Goal: Transaction & Acquisition: Purchase product/service

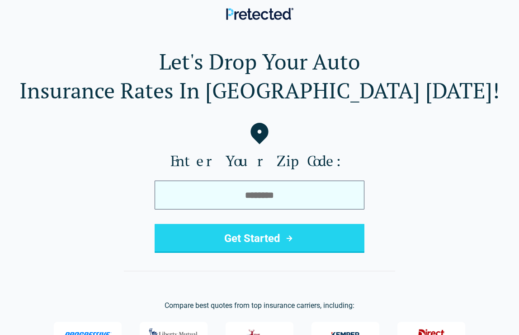
click at [181, 201] on input "tel" at bounding box center [260, 195] width 210 height 29
click at [183, 201] on input "tel" at bounding box center [260, 195] width 210 height 29
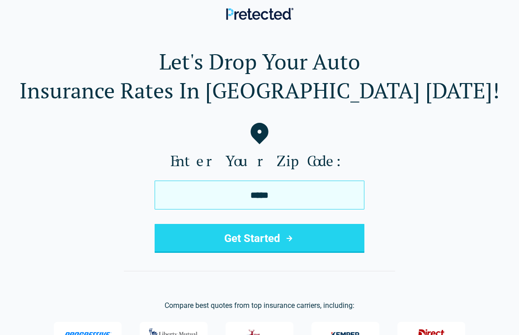
type input "*****"
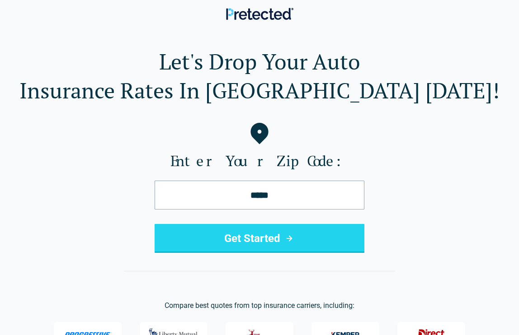
click at [207, 235] on button "Get Started" at bounding box center [260, 238] width 210 height 29
click at [246, 237] on button "Get Started" at bounding box center [260, 238] width 210 height 29
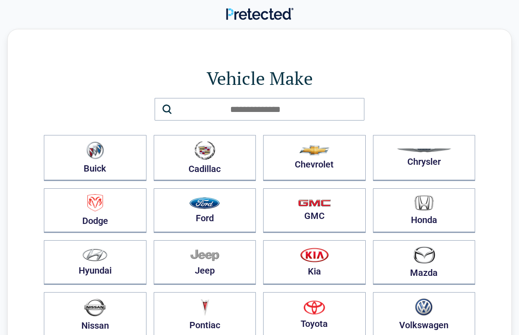
click at [391, 207] on button "Honda" at bounding box center [424, 211] width 103 height 45
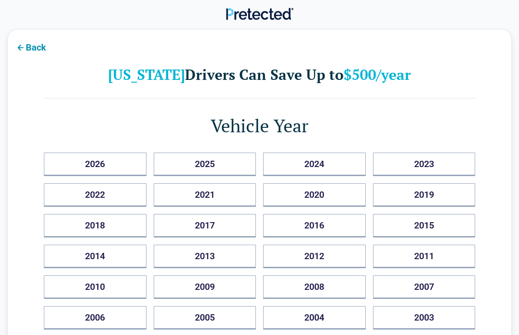
click at [222, 231] on button "2017" at bounding box center [205, 226] width 103 height 24
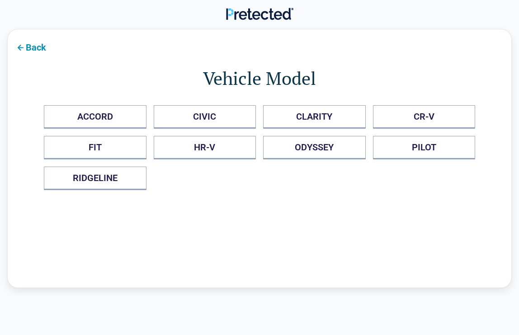
click at [113, 117] on button "ACCORD" at bounding box center [95, 117] width 103 height 24
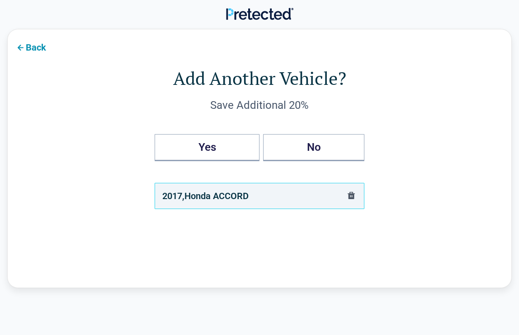
click at [318, 143] on button "No" at bounding box center [313, 147] width 101 height 27
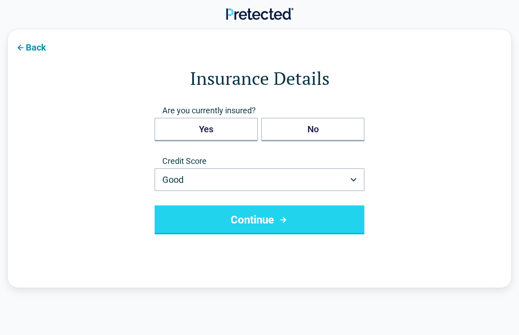
click at [230, 130] on button "Yes" at bounding box center [206, 130] width 103 height 24
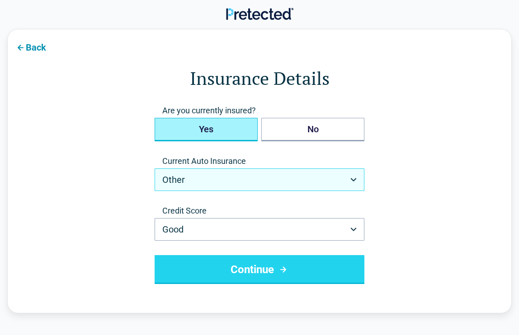
click at [354, 177] on button "Other" at bounding box center [260, 180] width 210 height 23
click at [354, 179] on icon "button" at bounding box center [353, 180] width 6 height 4
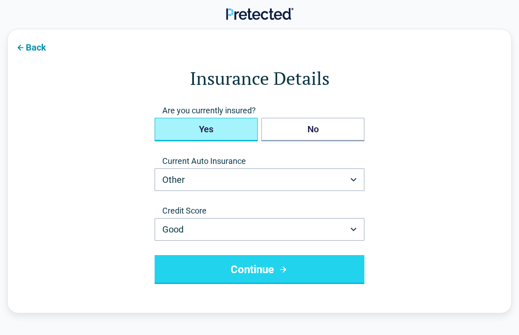
click at [322, 265] on button "Continue" at bounding box center [260, 269] width 210 height 29
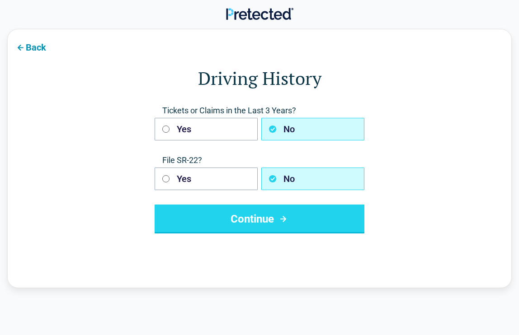
click at [258, 221] on button "Continue" at bounding box center [260, 219] width 210 height 29
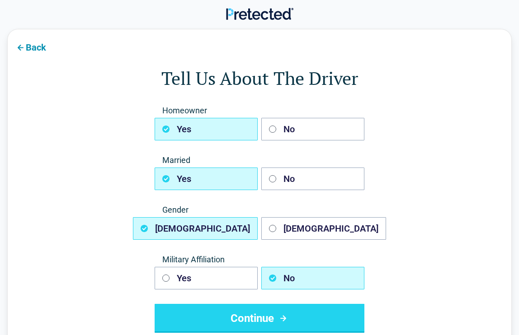
click at [282, 126] on button "No" at bounding box center [312, 129] width 103 height 23
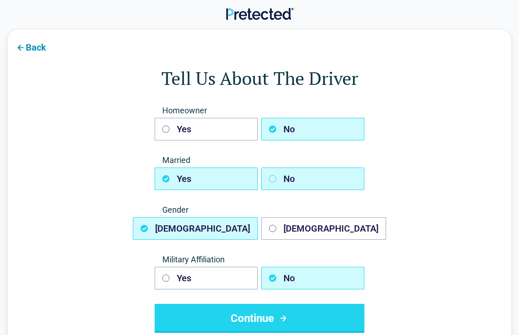
click at [285, 179] on button "No" at bounding box center [312, 179] width 103 height 23
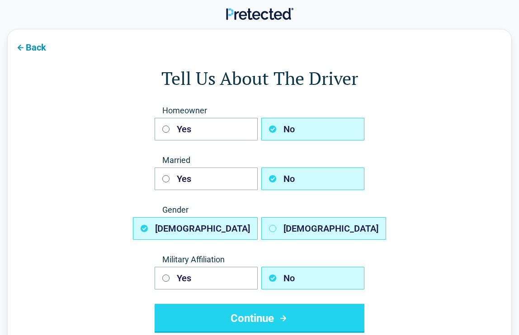
click at [289, 226] on button "[DEMOGRAPHIC_DATA]" at bounding box center [323, 228] width 125 height 23
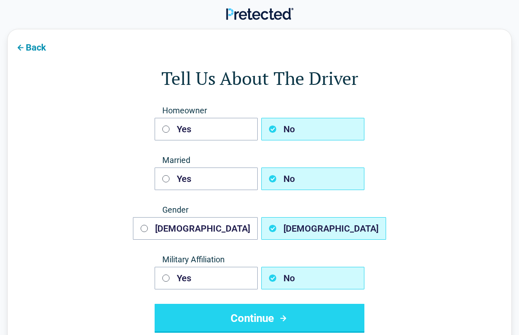
click at [287, 317] on icon "submit" at bounding box center [283, 318] width 11 height 11
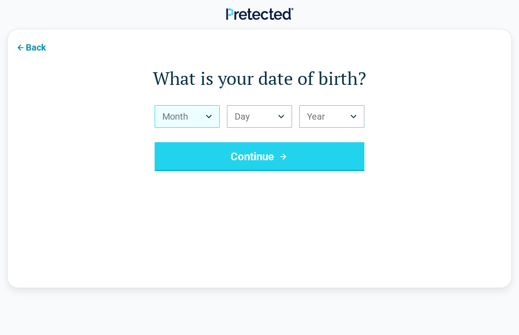
click at [208, 116] on icon "Birth Month" at bounding box center [209, 117] width 6 height 4
click at [204, 114] on button "Month" at bounding box center [187, 116] width 65 height 23
click at [191, 119] on button "Month" at bounding box center [187, 116] width 65 height 23
click at [207, 113] on button "Month" at bounding box center [187, 116] width 65 height 23
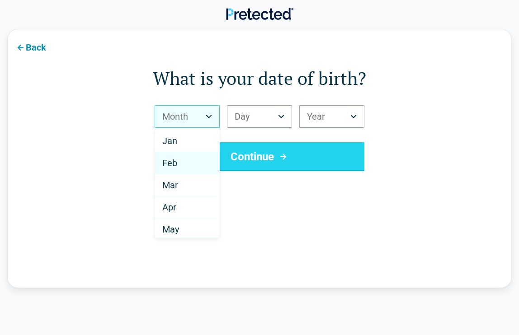
select select "*"
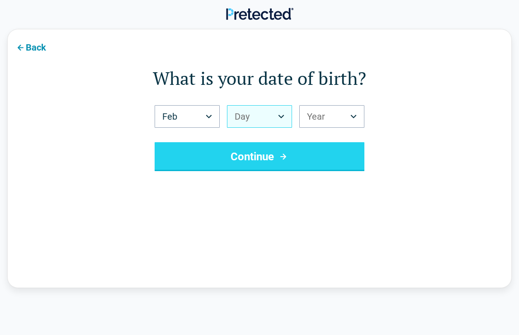
click at [278, 114] on button "Day" at bounding box center [259, 116] width 65 height 23
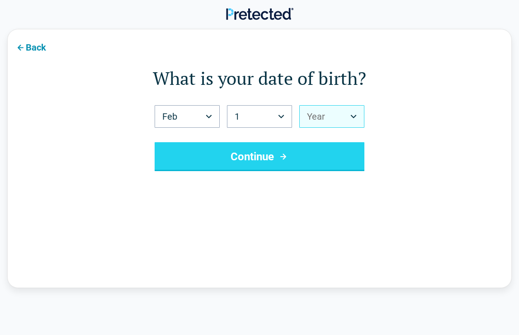
click at [349, 115] on button "Year" at bounding box center [331, 116] width 65 height 23
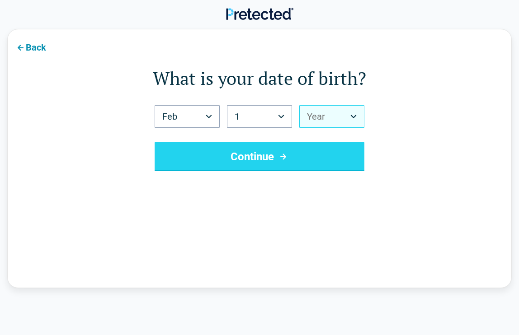
click at [354, 119] on button "Year" at bounding box center [331, 116] width 65 height 23
click at [353, 118] on button "Year" at bounding box center [331, 116] width 65 height 23
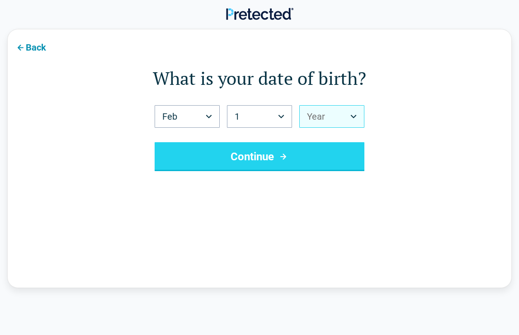
click at [352, 116] on icon "Birth Year" at bounding box center [354, 117] width 6 height 4
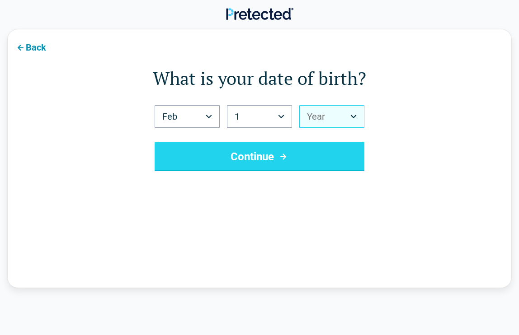
click at [353, 115] on icon "Birth Year" at bounding box center [353, 117] width 6 height 4
click at [354, 116] on icon "Birth Year" at bounding box center [353, 117] width 6 height 4
click at [352, 117] on icon "Birth Year" at bounding box center [353, 117] width 6 height 4
click at [353, 113] on button "Year" at bounding box center [331, 116] width 65 height 23
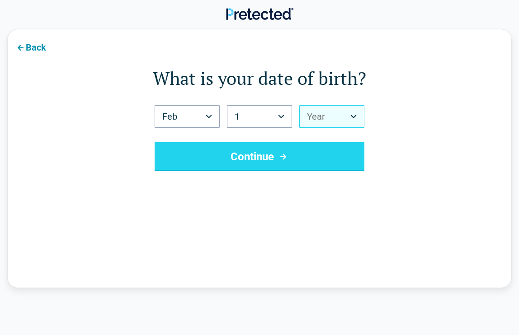
click at [353, 113] on button "Year" at bounding box center [331, 116] width 65 height 23
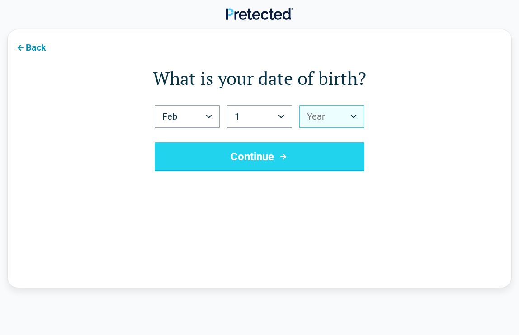
drag, startPoint x: 362, startPoint y: 132, endPoint x: 363, endPoint y: 141, distance: 8.6
click at [348, 118] on button "Year" at bounding box center [331, 116] width 65 height 23
click at [347, 117] on button "Year" at bounding box center [331, 116] width 65 height 23
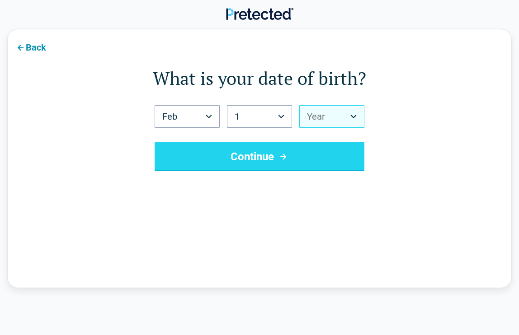
drag, startPoint x: 363, startPoint y: 134, endPoint x: 363, endPoint y: 141, distance: 6.3
click at [363, 141] on div "Feb *** *** *** *** *** *** *** *** *** *** *** *** 1 * * * * * * * * * ** ** *…" at bounding box center [260, 138] width 210 height 66
click at [350, 117] on button "Year" at bounding box center [331, 116] width 65 height 23
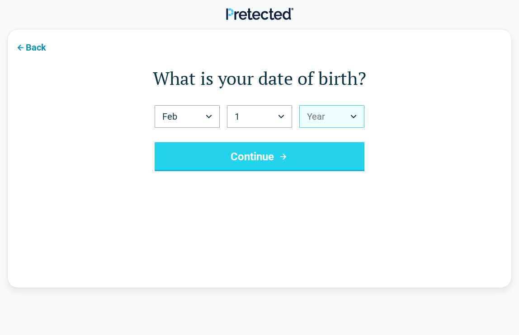
click at [350, 117] on button "Year" at bounding box center [331, 116] width 65 height 23
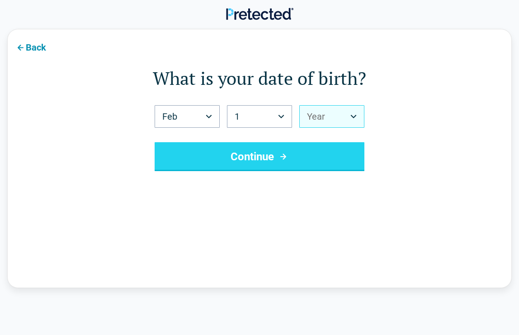
click at [332, 118] on button "Year" at bounding box center [331, 116] width 65 height 23
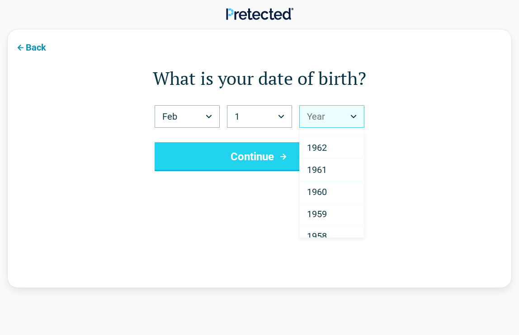
scroll to position [982, 0]
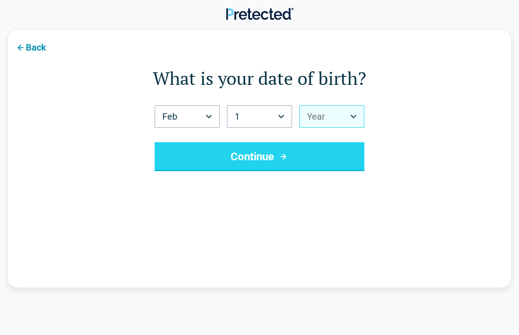
click at [353, 116] on icon "Birth Year" at bounding box center [353, 117] width 6 height 4
click at [352, 131] on div "Feb *** *** *** *** *** *** *** *** *** *** *** *** 1 * * * * * * * * * ** ** *…" at bounding box center [260, 138] width 210 height 66
click at [350, 128] on div "Feb *** *** *** *** *** *** *** *** *** *** *** *** 1 * * * * * * * * * ** ** *…" at bounding box center [260, 138] width 210 height 66
click at [438, 222] on div "Back What is your date of birth? Feb *** *** *** *** *** *** *** *** *** *** **…" at bounding box center [259, 159] width 505 height 260
click at [349, 113] on button "Year" at bounding box center [331, 116] width 65 height 23
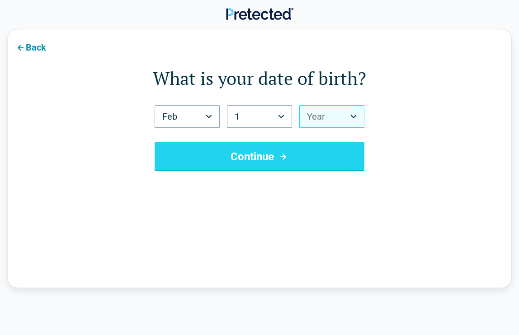
click at [349, 112] on button "Year" at bounding box center [331, 116] width 65 height 23
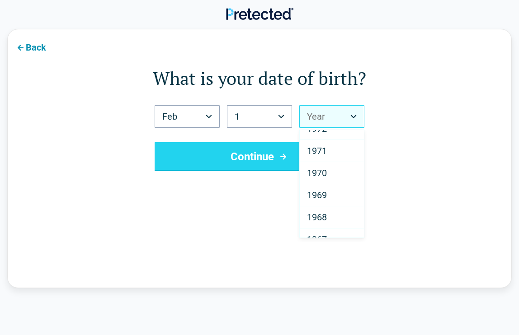
scroll to position [795, 0]
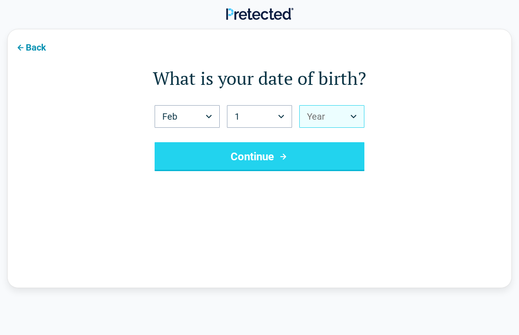
click at [319, 116] on button "Year" at bounding box center [331, 116] width 65 height 23
click at [319, 113] on button "Year" at bounding box center [331, 116] width 65 height 23
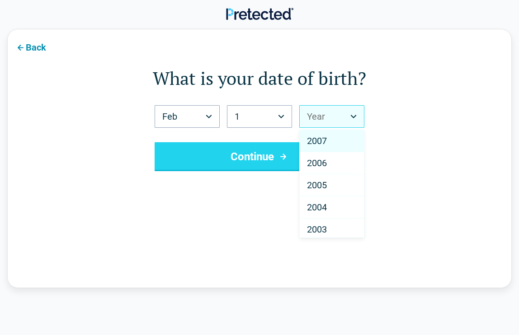
click at [322, 115] on button "Year" at bounding box center [331, 116] width 65 height 23
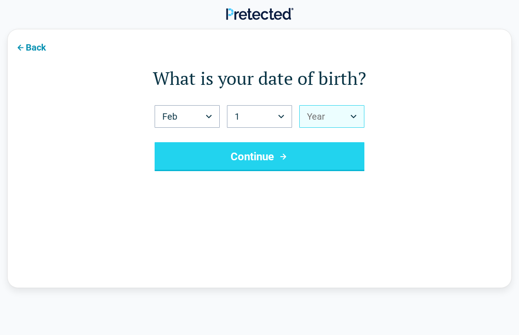
click at [318, 120] on button "Year" at bounding box center [331, 116] width 65 height 23
click at [292, 154] on button "Continue" at bounding box center [260, 156] width 210 height 29
click at [313, 109] on button "Year" at bounding box center [331, 116] width 65 height 23
click at [353, 117] on icon "Birth Year" at bounding box center [354, 117] width 6 height 4
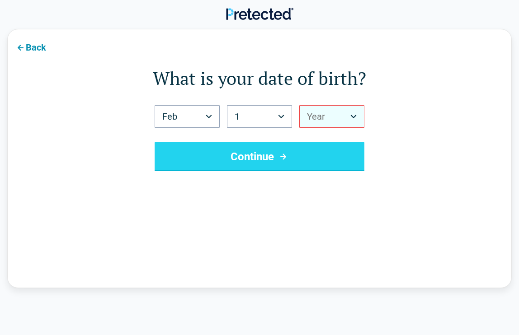
click at [354, 128] on div "Feb *** *** *** *** *** *** *** *** *** *** *** *** 1 * * * * * * * * * ** ** *…" at bounding box center [260, 138] width 210 height 66
click at [332, 115] on button "Year" at bounding box center [331, 116] width 65 height 23
click at [334, 127] on button "Year" at bounding box center [331, 116] width 65 height 23
click at [331, 126] on button "Year" at bounding box center [331, 116] width 65 height 23
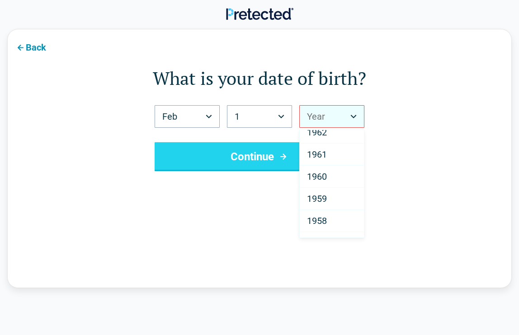
scroll to position [990, 0]
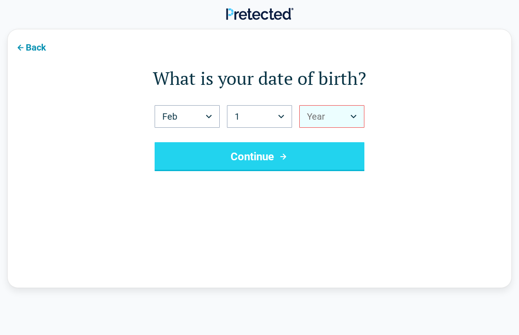
click at [351, 114] on button "Year" at bounding box center [331, 116] width 65 height 23
click at [352, 150] on div "Feb *** *** *** *** *** *** *** *** *** *** *** *** 1 * * * * * * * * * ** ** *…" at bounding box center [260, 138] width 210 height 66
click at [313, 111] on button "Year" at bounding box center [331, 116] width 65 height 23
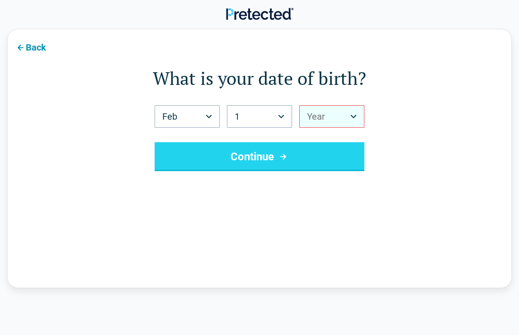
click at [313, 111] on button "Year" at bounding box center [331, 116] width 65 height 23
click at [314, 113] on button "Year" at bounding box center [331, 116] width 65 height 23
click at [315, 114] on button "Year" at bounding box center [331, 116] width 65 height 23
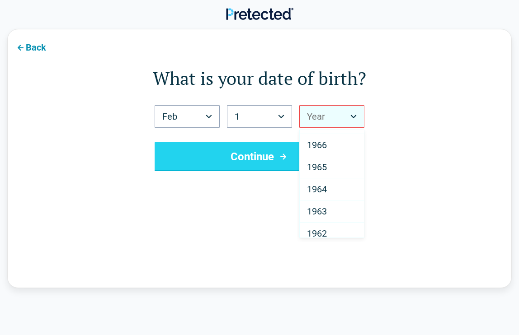
scroll to position [928, 0]
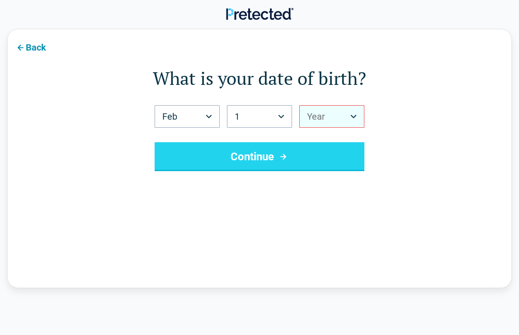
click at [328, 112] on button "Year" at bounding box center [331, 116] width 65 height 23
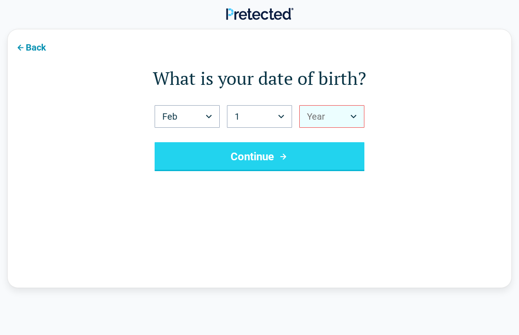
drag, startPoint x: 313, startPoint y: 161, endPoint x: 327, endPoint y: 118, distance: 45.8
click at [327, 118] on button "Year" at bounding box center [331, 116] width 65 height 23
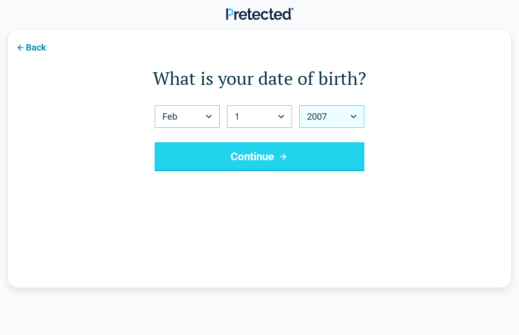
click at [342, 116] on button "2007" at bounding box center [331, 116] width 65 height 23
click at [350, 113] on button "2007" at bounding box center [331, 116] width 65 height 23
click at [354, 117] on icon "Birth Year" at bounding box center [353, 117] width 6 height 4
click at [354, 116] on icon "Birth Year" at bounding box center [353, 117] width 6 height 4
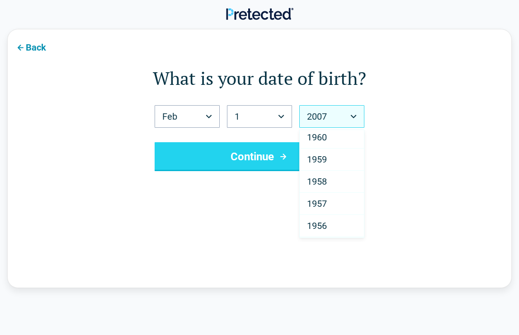
scroll to position [1045, 0]
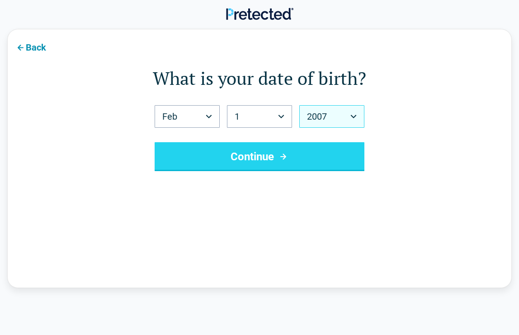
click at [354, 115] on icon "Birth Year" at bounding box center [353, 117] width 6 height 4
click at [350, 116] on button "2007" at bounding box center [331, 116] width 65 height 23
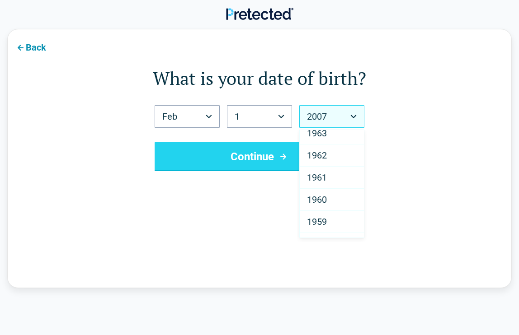
scroll to position [998, 0]
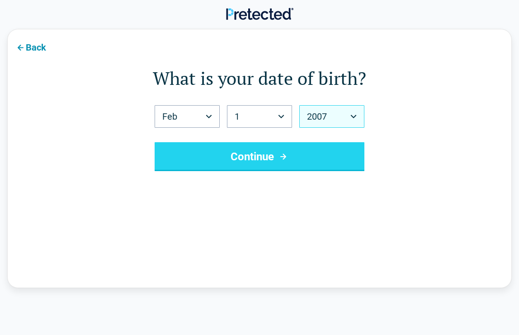
click at [355, 115] on icon "Birth Year" at bounding box center [353, 117] width 6 height 4
click at [341, 121] on button "2007" at bounding box center [331, 116] width 65 height 23
click at [349, 113] on button "2007" at bounding box center [331, 116] width 65 height 23
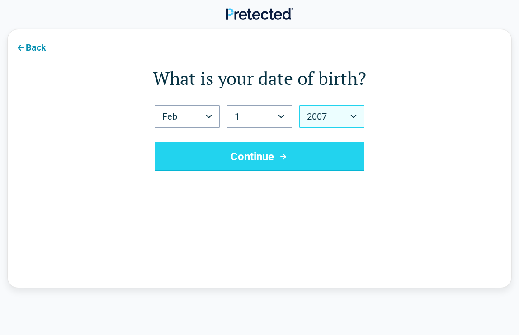
click at [355, 115] on icon "Birth Year" at bounding box center [353, 117] width 6 height 4
click at [348, 118] on button "2007" at bounding box center [331, 116] width 65 height 23
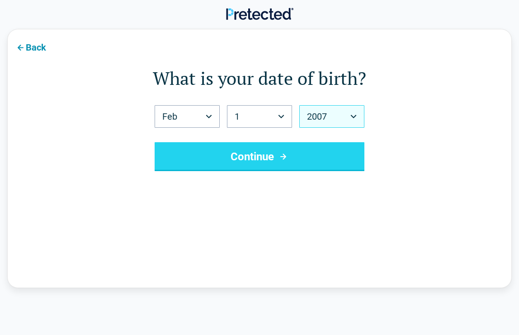
drag, startPoint x: 362, startPoint y: 134, endPoint x: 354, endPoint y: 118, distance: 18.2
click at [354, 118] on icon "Birth Year" at bounding box center [354, 117] width 6 height 4
click at [349, 118] on button "2007" at bounding box center [331, 116] width 65 height 23
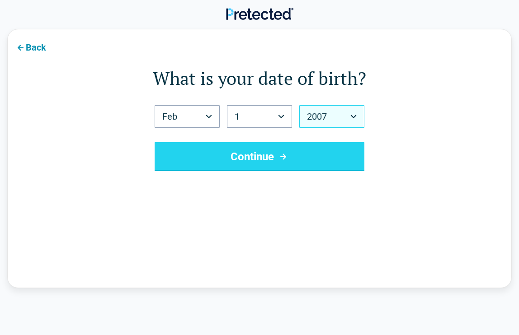
drag, startPoint x: 363, startPoint y: 134, endPoint x: 362, endPoint y: 140, distance: 6.4
click at [330, 117] on button "2007" at bounding box center [331, 116] width 65 height 23
click at [336, 113] on button "2007" at bounding box center [331, 116] width 65 height 23
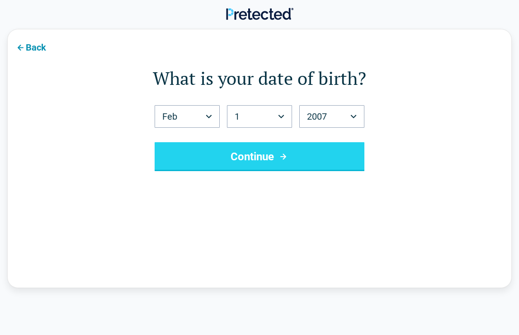
click at [359, 145] on button "Continue" at bounding box center [260, 156] width 210 height 29
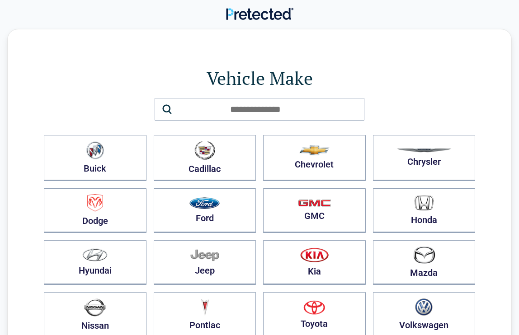
click at [445, 202] on button "Honda" at bounding box center [424, 211] width 103 height 45
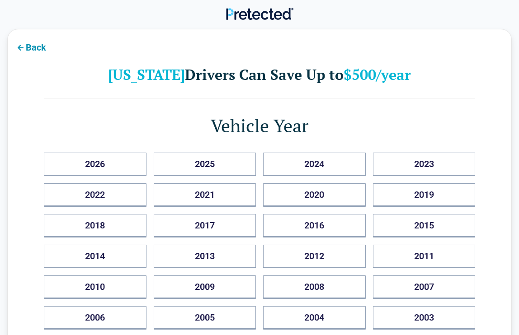
click at [232, 228] on button "2017" at bounding box center [205, 226] width 103 height 24
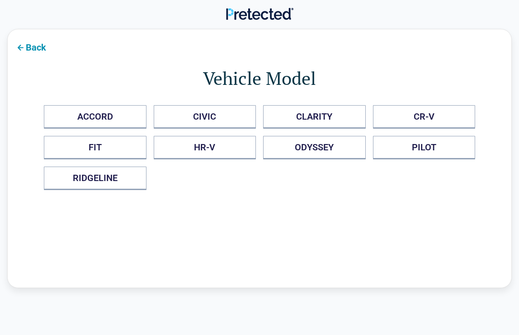
click at [131, 113] on button "ACCORD" at bounding box center [95, 117] width 103 height 24
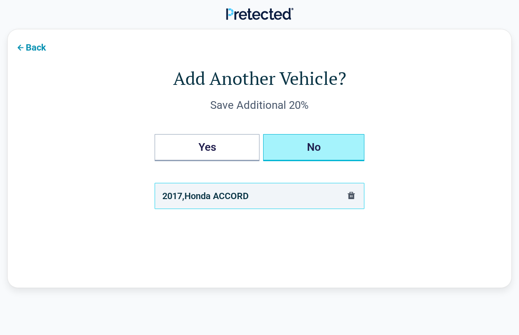
click at [307, 146] on button "No" at bounding box center [313, 147] width 101 height 27
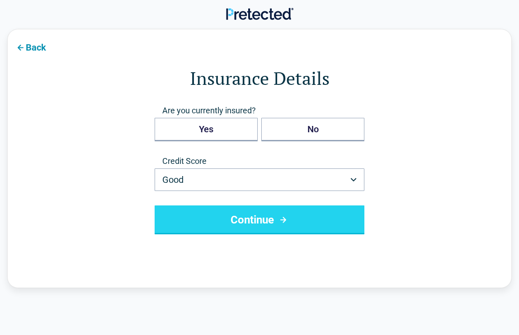
click at [280, 218] on icon "submit" at bounding box center [283, 220] width 11 height 11
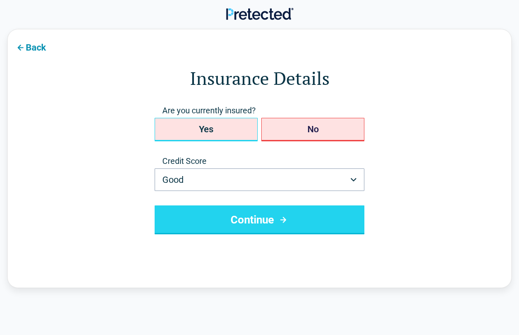
click at [244, 131] on button "Yes" at bounding box center [206, 130] width 103 height 24
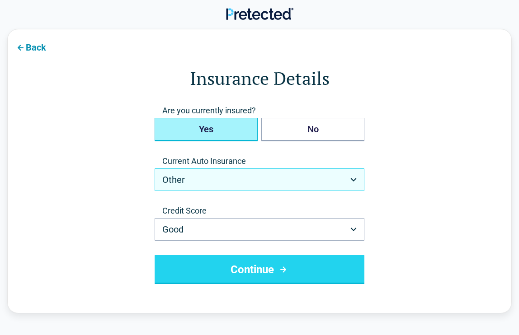
click at [354, 179] on icon "button" at bounding box center [353, 180] width 6 height 4
click at [353, 179] on icon "button" at bounding box center [353, 180] width 6 height 4
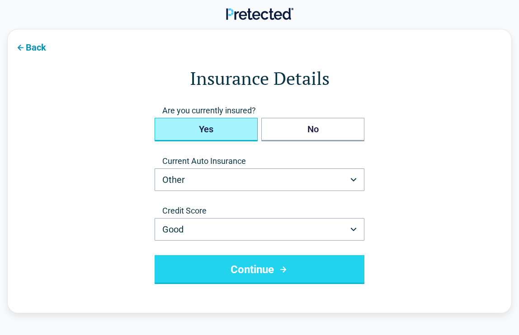
click at [240, 264] on button "Continue" at bounding box center [260, 269] width 210 height 29
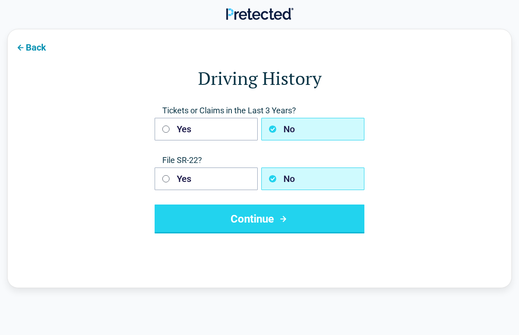
click at [265, 221] on button "Continue" at bounding box center [260, 219] width 210 height 29
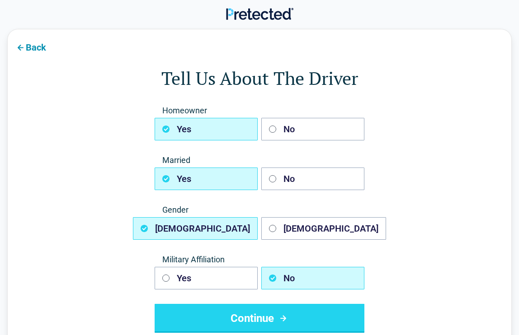
click at [308, 133] on button "No" at bounding box center [312, 129] width 103 height 23
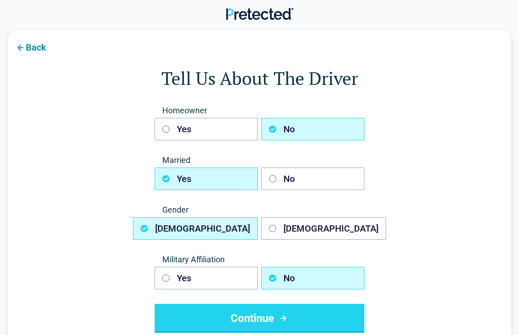
click at [295, 187] on button "No" at bounding box center [312, 179] width 103 height 23
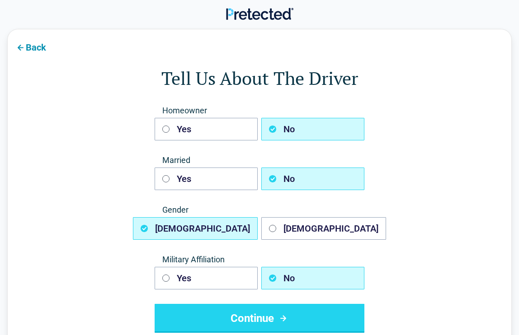
click at [285, 234] on button "[DEMOGRAPHIC_DATA]" at bounding box center [323, 228] width 125 height 23
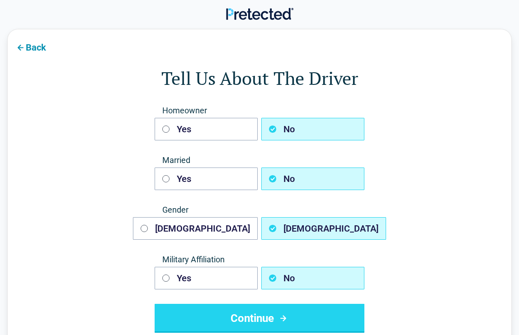
click at [257, 317] on button "Continue" at bounding box center [260, 318] width 210 height 29
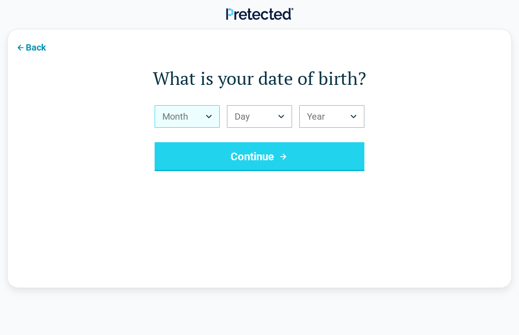
click at [207, 117] on icon "Birth Month" at bounding box center [209, 117] width 6 height 4
click at [211, 116] on icon "Birth Month" at bounding box center [209, 117] width 6 height 4
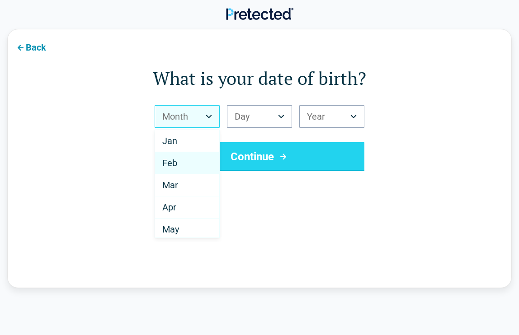
select select "*"
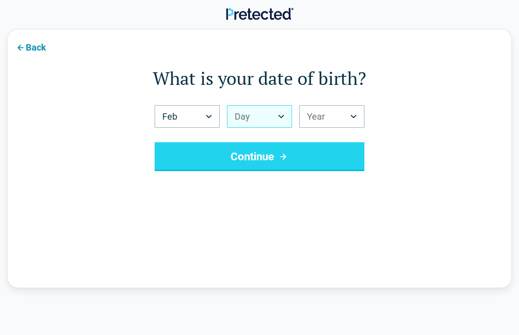
click at [258, 118] on button "Day" at bounding box center [259, 116] width 65 height 23
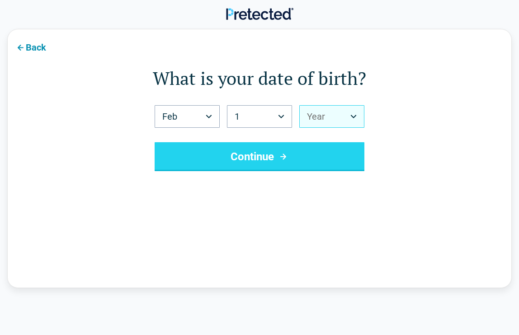
click at [347, 117] on button "Year" at bounding box center [331, 116] width 65 height 23
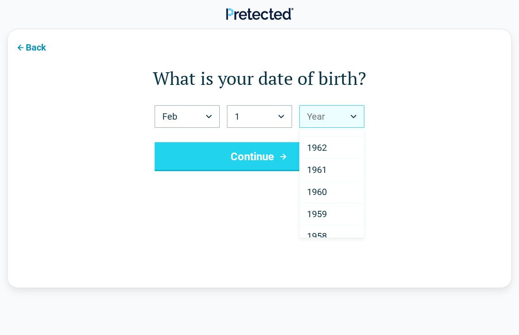
scroll to position [982, 0]
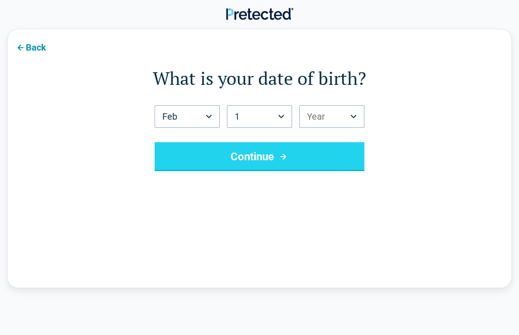
click at [353, 194] on div "Back What is your date of birth? Feb *** *** *** *** *** *** *** *** *** *** **…" at bounding box center [259, 159] width 505 height 260
click at [353, 116] on icon "Birth Year" at bounding box center [353, 117] width 6 height 4
click at [353, 114] on button "Year" at bounding box center [331, 116] width 65 height 23
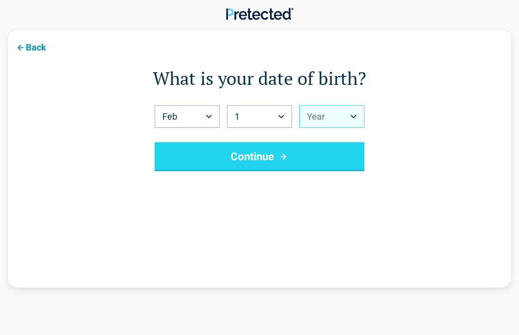
click at [353, 114] on button "Year" at bounding box center [331, 116] width 65 height 23
click at [353, 113] on button "Year" at bounding box center [331, 116] width 65 height 23
click at [342, 113] on button "Year" at bounding box center [331, 116] width 65 height 23
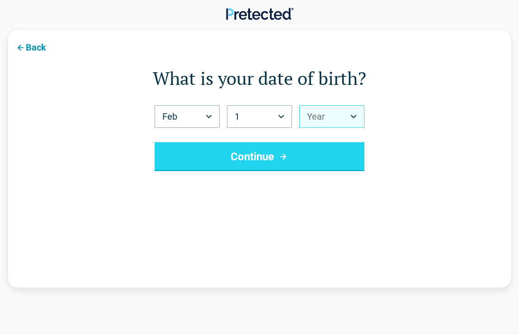
drag, startPoint x: 362, startPoint y: 132, endPoint x: 352, endPoint y: 116, distance: 19.1
click at [352, 115] on icon "Birth Year" at bounding box center [353, 117] width 6 height 4
click at [350, 115] on button "Year" at bounding box center [331, 116] width 65 height 23
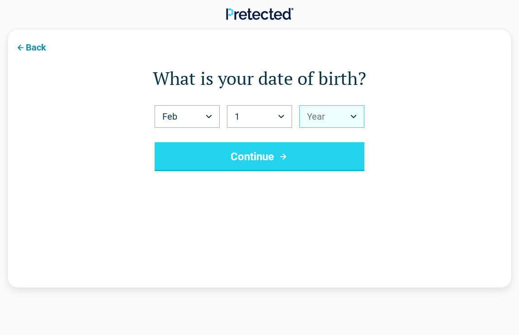
click at [350, 115] on button "Year" at bounding box center [331, 116] width 65 height 23
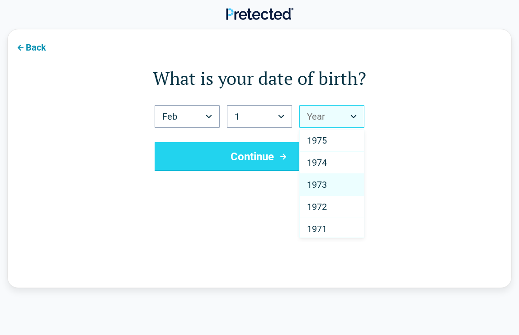
scroll to position [0, 0]
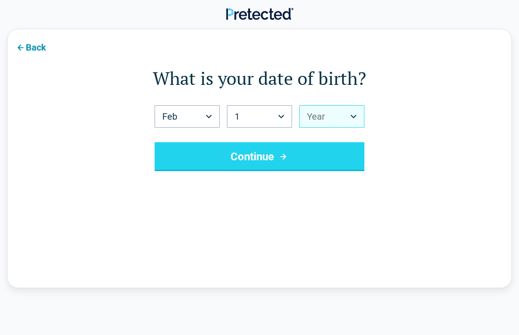
click at [352, 114] on button "Year" at bounding box center [331, 116] width 65 height 23
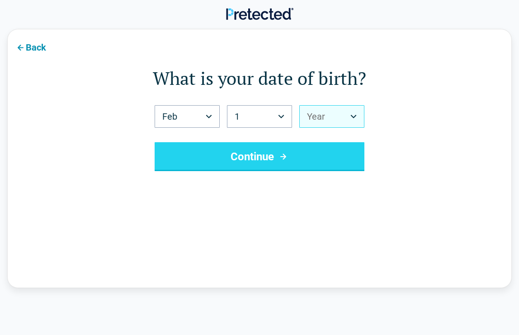
drag, startPoint x: 360, startPoint y: 132, endPoint x: 345, endPoint y: 114, distance: 22.8
click at [380, 139] on form "What is your date of birth? Feb *** *** *** *** *** *** *** *** *** *** *** ***…" at bounding box center [259, 119] width 431 height 106
click at [354, 116] on icon "Birth Year" at bounding box center [353, 117] width 6 height 4
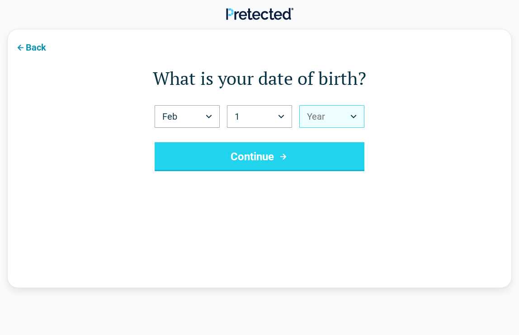
drag, startPoint x: 361, startPoint y: 133, endPoint x: 340, endPoint y: 117, distance: 26.1
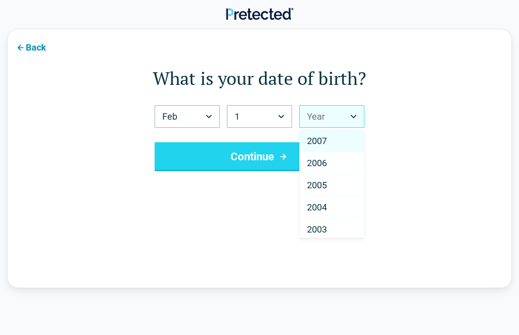
click at [312, 114] on button "Year" at bounding box center [331, 116] width 65 height 23
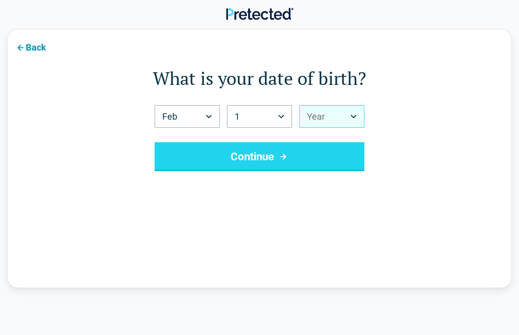
click at [312, 114] on button "Year" at bounding box center [331, 116] width 65 height 23
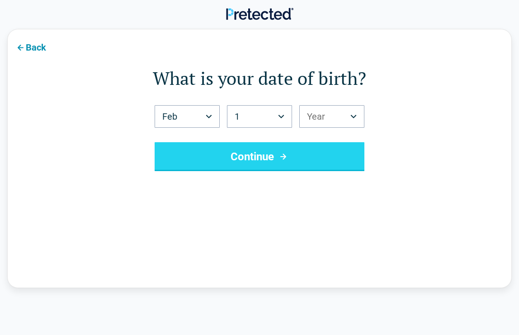
drag, startPoint x: 312, startPoint y: 115, endPoint x: 312, endPoint y: 121, distance: 6.3
click at [312, 120] on button "Year" at bounding box center [331, 116] width 65 height 23
click at [310, 115] on button "Year" at bounding box center [331, 116] width 65 height 23
click at [307, 127] on button "Year" at bounding box center [331, 116] width 65 height 23
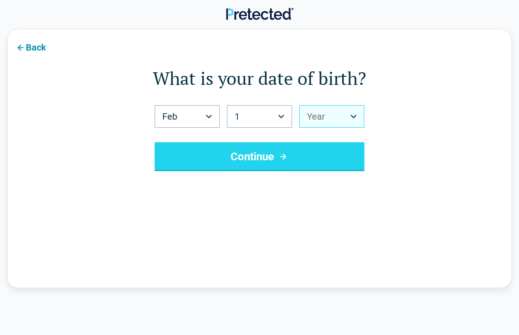
click at [323, 118] on button "Year" at bounding box center [331, 116] width 65 height 23
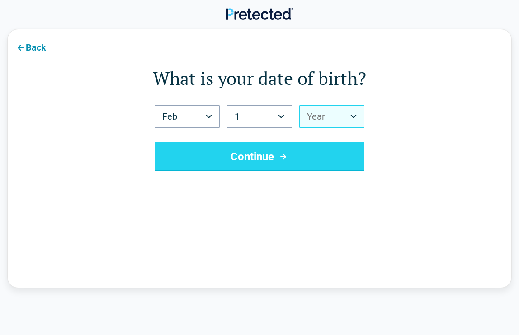
drag, startPoint x: 326, startPoint y: 141, endPoint x: 346, endPoint y: 116, distance: 32.1
click at [405, 193] on div "Back What is your date of birth? Feb *** *** *** *** *** *** *** *** *** *** **…" at bounding box center [259, 159] width 505 height 260
click at [355, 116] on icon "Birth Year" at bounding box center [353, 117] width 6 height 4
click at [355, 115] on icon "Birth Year" at bounding box center [353, 117] width 6 height 4
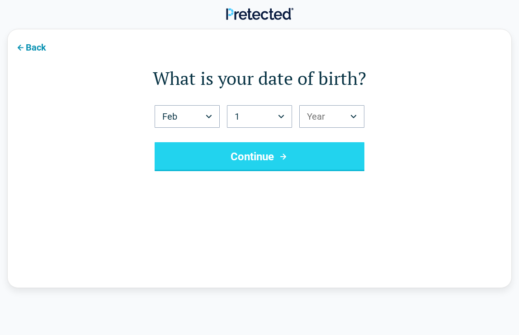
click at [312, 157] on button "Continue" at bounding box center [260, 156] width 210 height 29
click at [353, 118] on icon "Birth Year" at bounding box center [354, 117] width 6 height 4
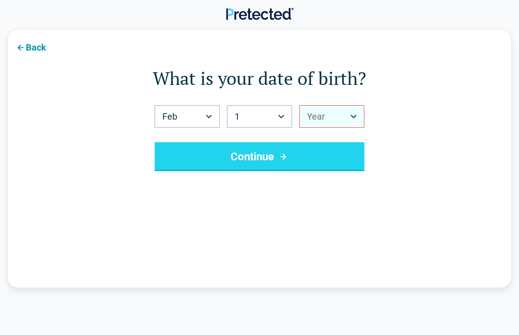
click at [355, 113] on button "Year" at bounding box center [331, 116] width 65 height 23
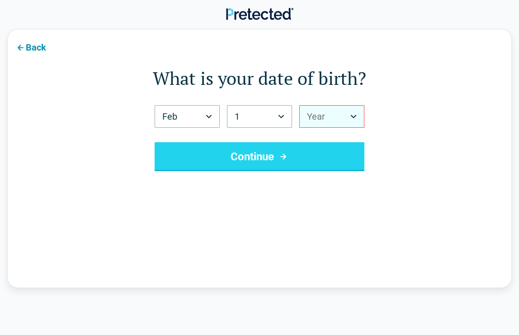
drag, startPoint x: 361, startPoint y: 131, endPoint x: 348, endPoint y: 113, distance: 22.3
click at [348, 113] on button "Year" at bounding box center [331, 116] width 65 height 23
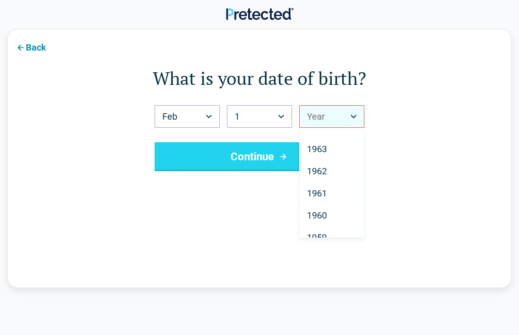
scroll to position [982, 0]
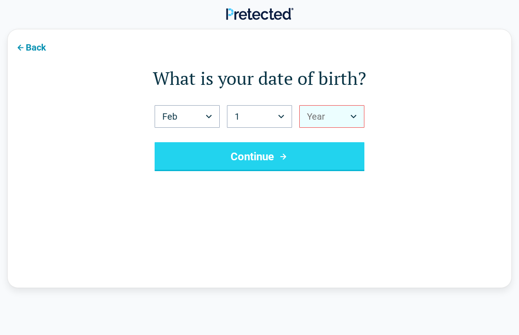
click at [315, 113] on button "Year" at bounding box center [331, 116] width 65 height 23
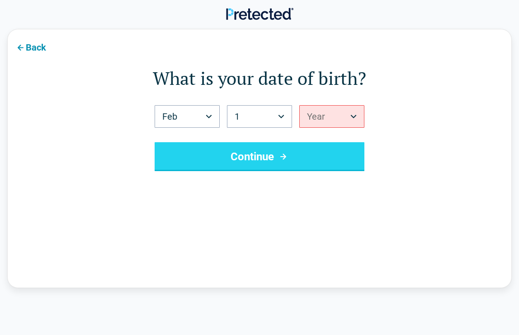
click at [315, 113] on button "Year" at bounding box center [331, 116] width 65 height 23
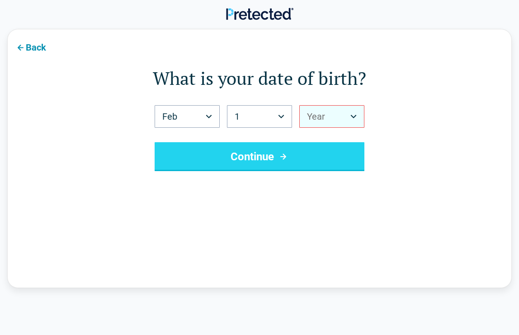
drag, startPoint x: 316, startPoint y: 141, endPoint x: 325, endPoint y: 113, distance: 28.7
click at [337, 112] on button "Year" at bounding box center [331, 116] width 65 height 23
click at [353, 113] on button "Year" at bounding box center [331, 116] width 65 height 23
click at [356, 112] on button "Year" at bounding box center [331, 116] width 65 height 23
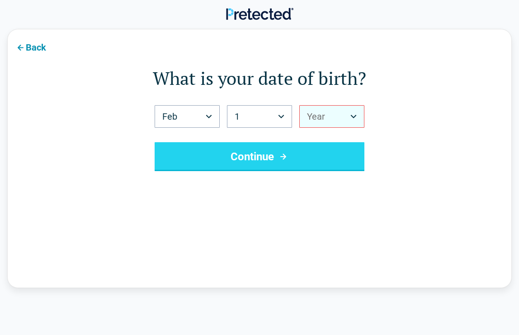
click at [356, 112] on button "Year" at bounding box center [331, 116] width 65 height 23
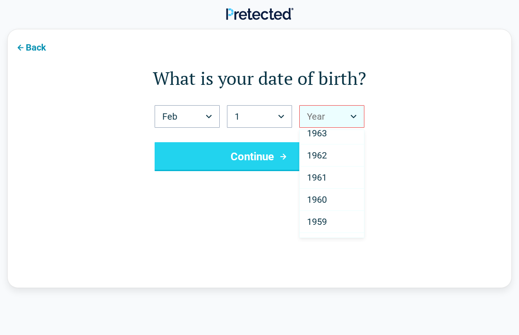
scroll to position [998, 0]
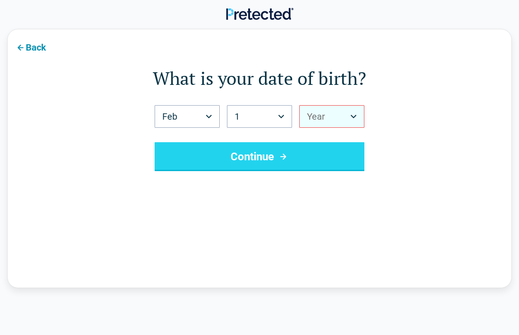
click at [355, 115] on icon "Birth Year" at bounding box center [353, 117] width 6 height 4
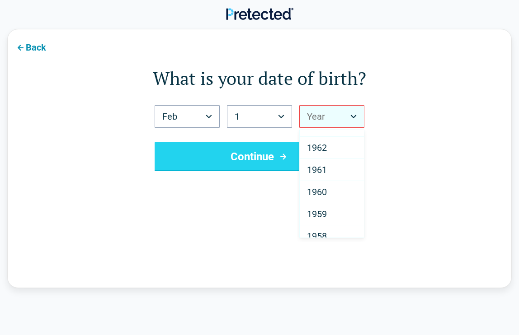
scroll to position [982, 0]
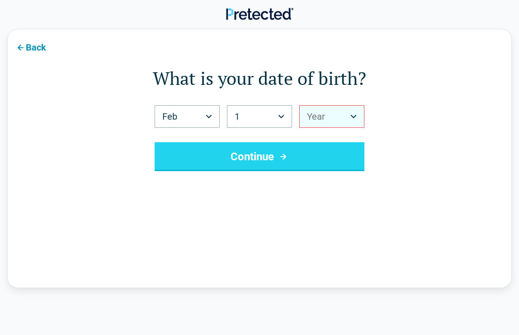
click at [324, 114] on button "Year" at bounding box center [331, 116] width 65 height 23
click at [323, 113] on button "Year" at bounding box center [331, 116] width 65 height 23
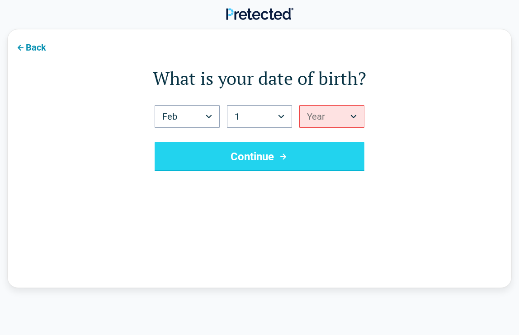
click at [279, 116] on icon "Birth Day" at bounding box center [282, 117] width 6 height 4
click at [280, 131] on div "Feb *** *** *** *** *** *** *** *** *** *** *** *** 1 * * * * * * * * * ** ** *…" at bounding box center [260, 138] width 210 height 66
click at [280, 116] on icon "Birth Day" at bounding box center [281, 117] width 6 height 4
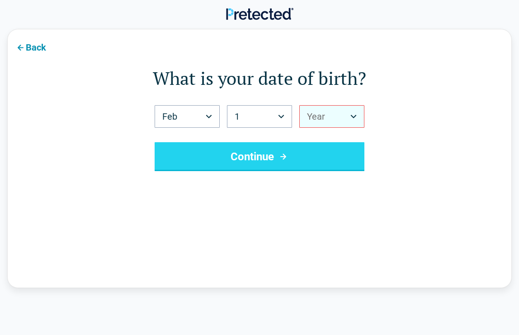
click at [354, 113] on button "Year" at bounding box center [331, 116] width 65 height 23
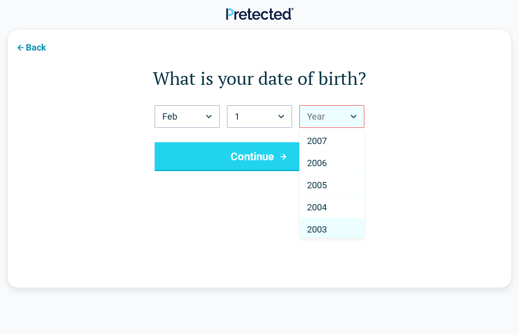
scroll to position [3, 0]
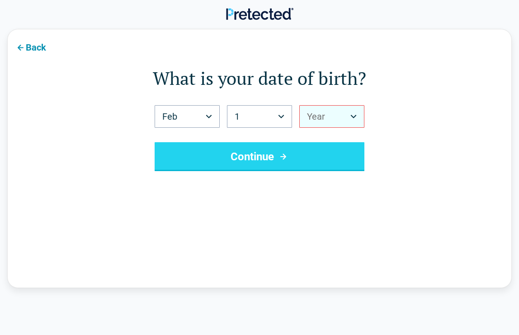
drag, startPoint x: 339, startPoint y: 161, endPoint x: 356, endPoint y: 114, distance: 49.6
click at [383, 143] on form "What is your date of birth? Feb *** *** *** *** *** *** *** *** *** *** *** ***…" at bounding box center [259, 119] width 431 height 106
click at [339, 117] on button "Year" at bounding box center [331, 116] width 65 height 23
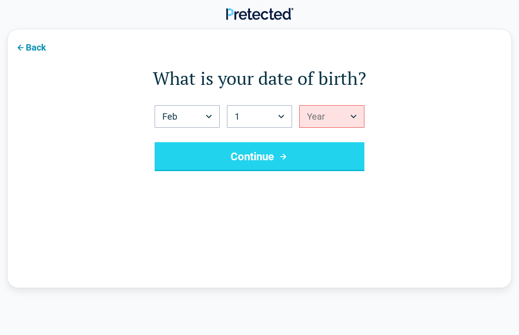
drag, startPoint x: 314, startPoint y: 130, endPoint x: 352, endPoint y: 113, distance: 41.5
click at [352, 114] on div "Feb *** *** *** *** *** *** *** *** *** *** *** *** 1 * * * * * * * * * ** ** *…" at bounding box center [260, 138] width 210 height 66
click at [377, 146] on form "What is your date of birth? Feb *** *** *** *** *** *** *** *** *** *** *** ***…" at bounding box center [259, 119] width 431 height 106
click at [346, 111] on button "Year" at bounding box center [331, 116] width 65 height 23
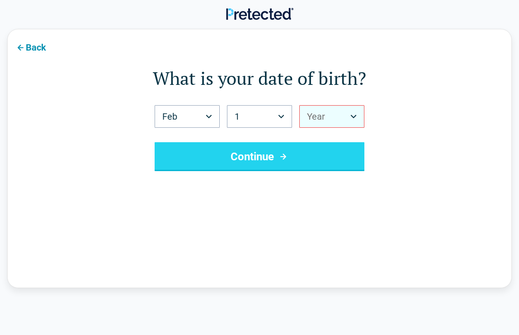
click at [346, 111] on button "Year" at bounding box center [331, 116] width 65 height 23
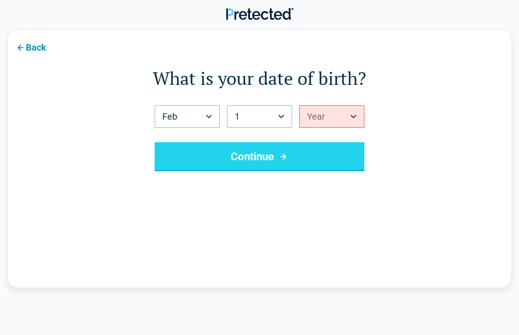
click at [347, 113] on button "Year" at bounding box center [331, 116] width 65 height 23
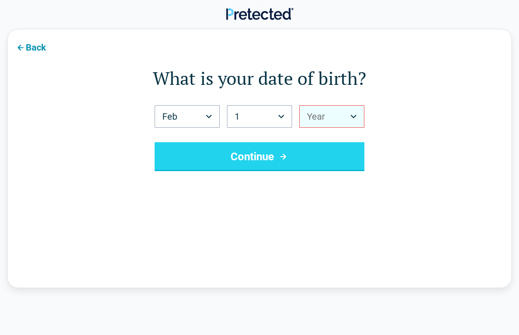
click at [352, 117] on icon "Birth Year" at bounding box center [354, 117] width 6 height 4
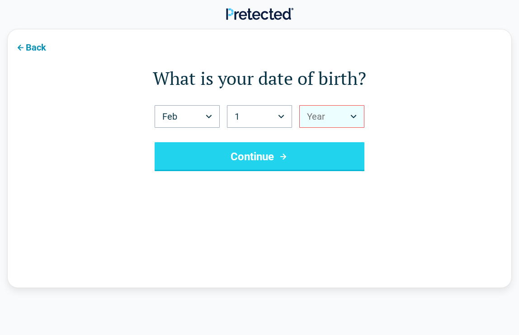
click at [352, 118] on icon "Birth Year" at bounding box center [353, 117] width 6 height 4
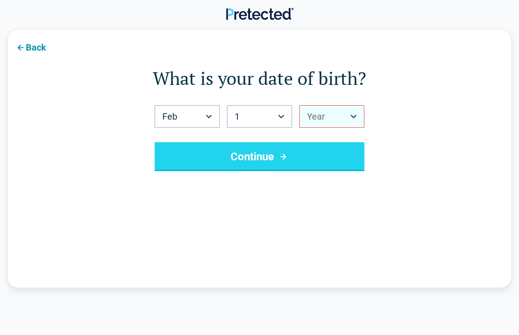
click at [352, 121] on button "Year" at bounding box center [331, 116] width 65 height 23
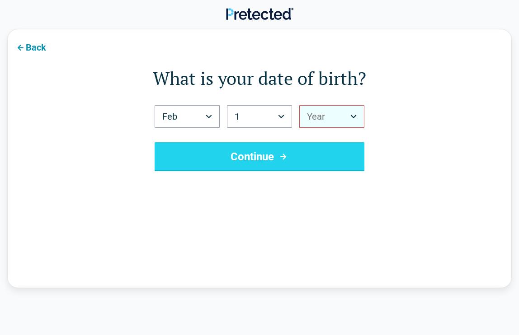
drag, startPoint x: 359, startPoint y: 130, endPoint x: 391, endPoint y: 140, distance: 32.7
click at [351, 115] on icon "Birth Year" at bounding box center [353, 117] width 6 height 4
click at [361, 122] on button "Year" at bounding box center [331, 116] width 65 height 23
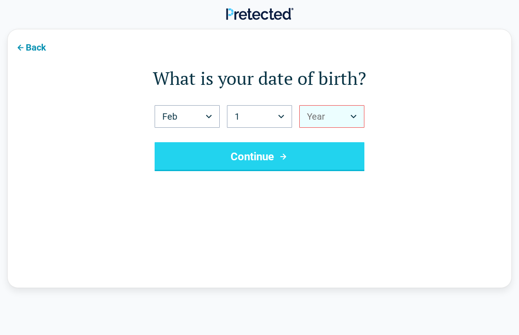
drag, startPoint x: 363, startPoint y: 133, endPoint x: 360, endPoint y: 128, distance: 5.5
click at [345, 126] on button "Year" at bounding box center [331, 116] width 65 height 23
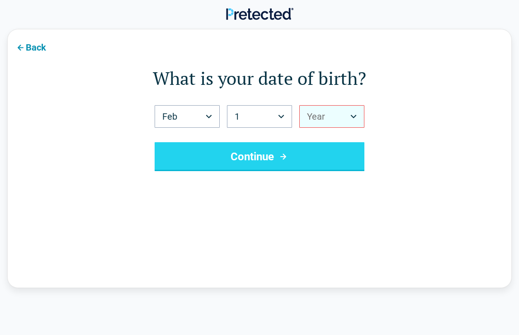
drag, startPoint x: 347, startPoint y: 134, endPoint x: 354, endPoint y: 111, distance: 23.7
click at [389, 148] on form "What is your date of birth? Feb *** *** *** *** *** *** *** *** *** *** *** ***…" at bounding box center [259, 119] width 431 height 106
click at [359, 120] on button "Year" at bounding box center [331, 116] width 65 height 23
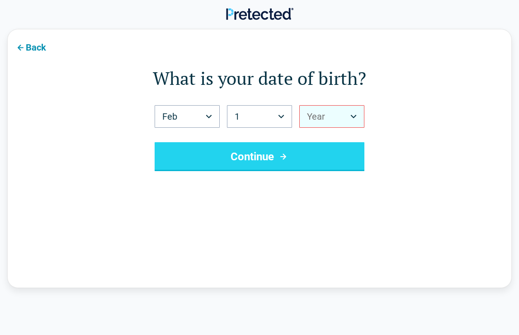
click at [357, 119] on button "Year" at bounding box center [331, 116] width 65 height 23
click at [349, 117] on button "2007" at bounding box center [331, 116] width 65 height 23
click at [352, 116] on icon "Birth Year" at bounding box center [353, 117] width 6 height 4
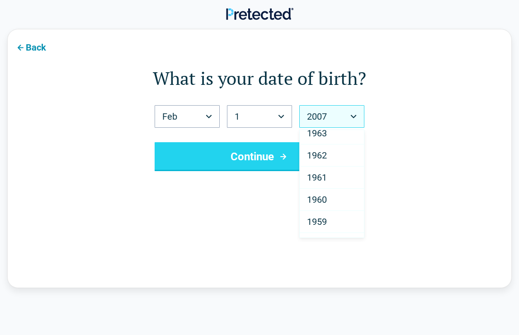
scroll to position [974, 0]
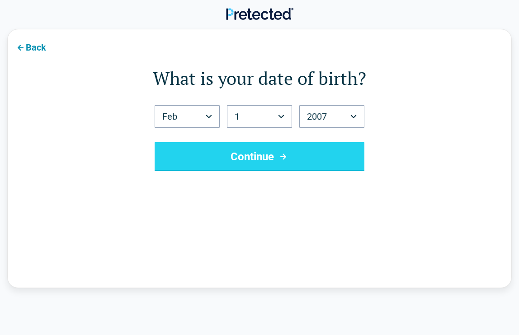
click at [321, 156] on button "Continue" at bounding box center [260, 156] width 210 height 29
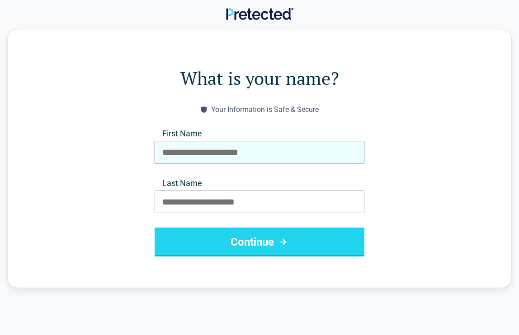
click at [290, 153] on input "First Name" at bounding box center [260, 152] width 210 height 23
click at [267, 150] on input "First Name" at bounding box center [260, 152] width 210 height 23
type input "****"
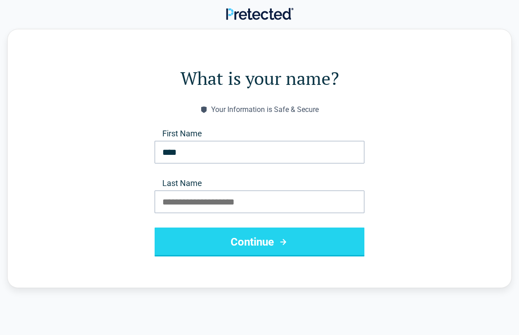
drag, startPoint x: 267, startPoint y: 150, endPoint x: 326, endPoint y: 179, distance: 65.5
click at [326, 179] on label "Last Name" at bounding box center [260, 183] width 210 height 11
click at [326, 191] on input "Last Name" at bounding box center [260, 202] width 210 height 23
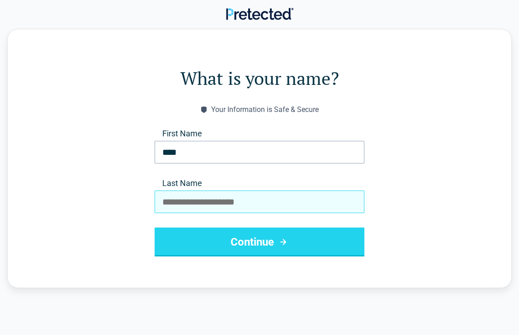
click at [253, 207] on input "Last Name" at bounding box center [260, 202] width 210 height 23
type input "********"
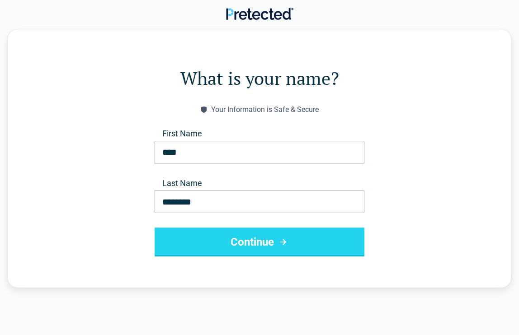
click at [419, 203] on form "What is your name? Your Information is Safe & Secure First Name **** Last Name …" at bounding box center [259, 161] width 431 height 191
click at [321, 243] on button "Continue" at bounding box center [260, 242] width 210 height 29
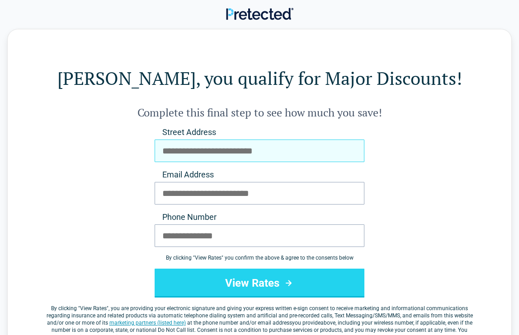
click at [173, 152] on input "Street Address" at bounding box center [260, 151] width 210 height 23
click at [185, 152] on input "**" at bounding box center [260, 151] width 210 height 23
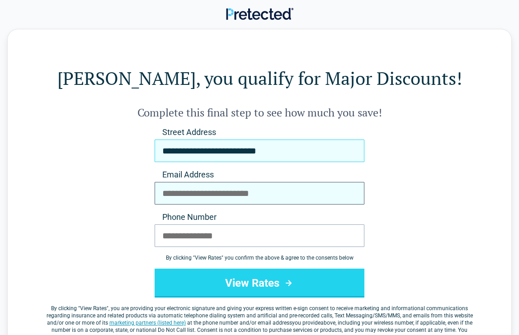
type input "**********"
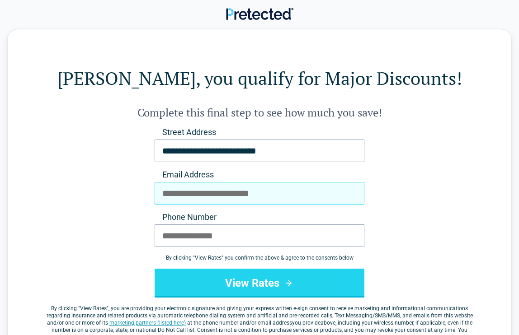
click at [171, 193] on input "Email Address" at bounding box center [260, 193] width 210 height 23
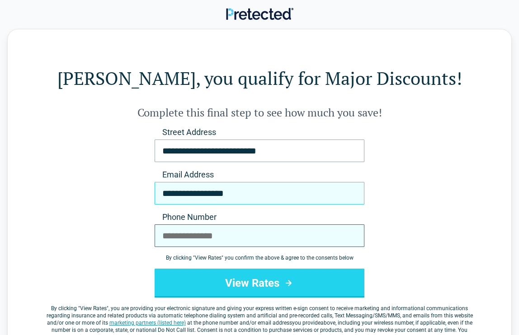
type input "**********"
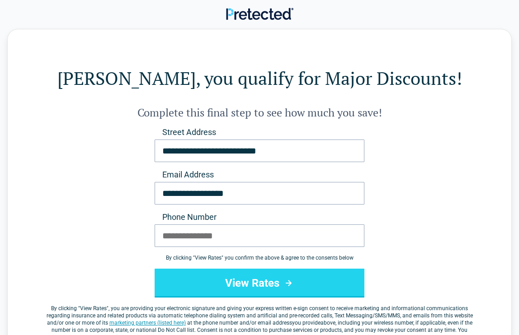
click at [163, 258] on div "By clicking " View Rates " you confirm the above & agree to the consents below" at bounding box center [260, 258] width 210 height 7
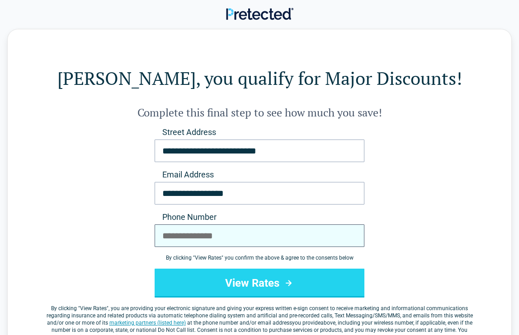
click at [166, 236] on input "Phone Number" at bounding box center [260, 236] width 210 height 23
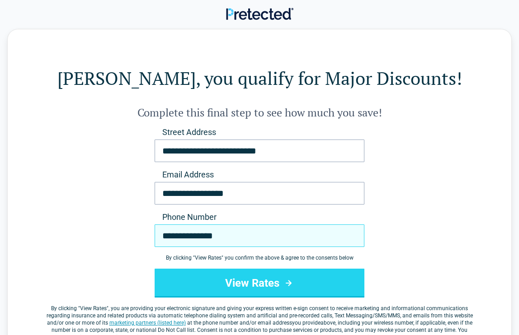
type input "**********"
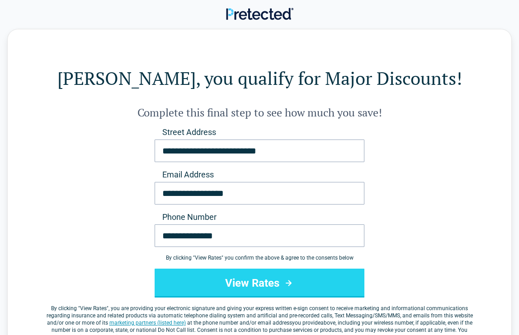
click at [223, 282] on button "View Rates" at bounding box center [260, 283] width 210 height 29
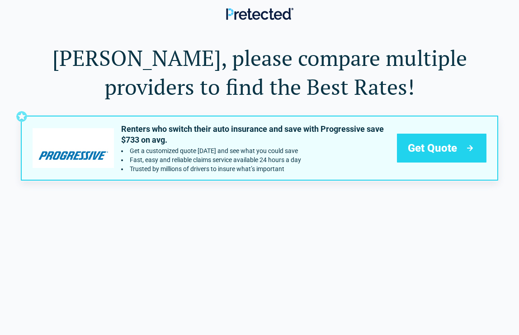
click at [472, 147] on icon at bounding box center [470, 149] width 6 height 6
